Goal: Transaction & Acquisition: Purchase product/service

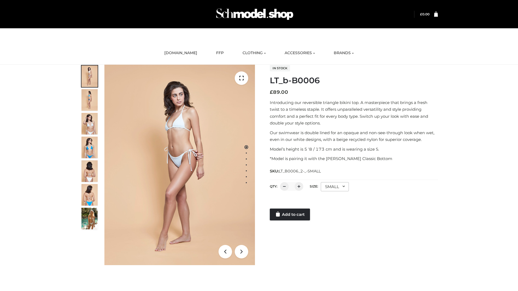
click at [290, 215] on link "Add to cart" at bounding box center [290, 215] width 40 height 12
